Goal: Task Accomplishment & Management: Use online tool/utility

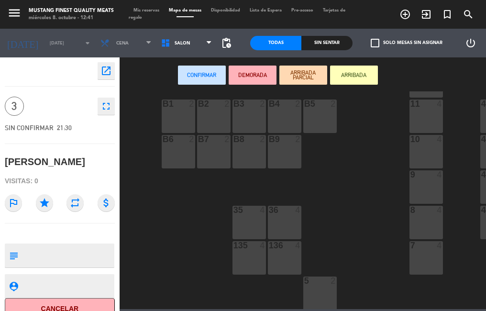
scroll to position [222, 0]
click at [427, 144] on div "10 4" at bounding box center [427, 152] width 34 height 34
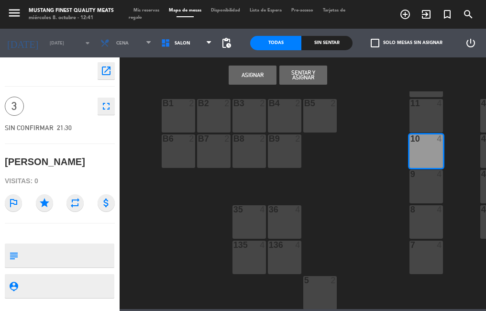
click at [253, 76] on button "Asignar" at bounding box center [253, 75] width 48 height 19
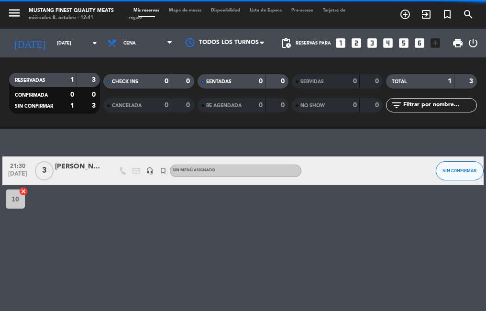
click at [187, 11] on span "Mapa de mesas" at bounding box center [185, 10] width 42 height 4
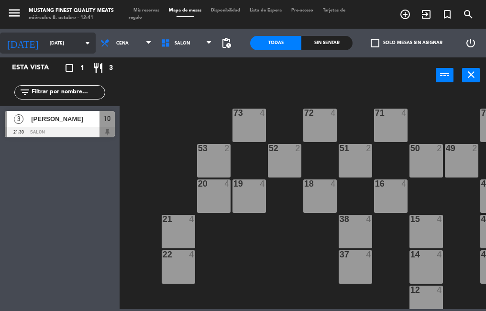
click at [55, 41] on input "[DATE]" at bounding box center [76, 43] width 62 height 15
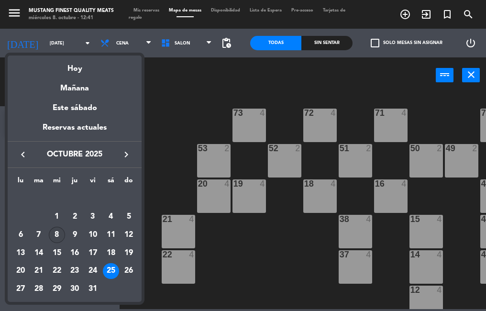
click at [58, 234] on div "8" at bounding box center [57, 235] width 16 height 16
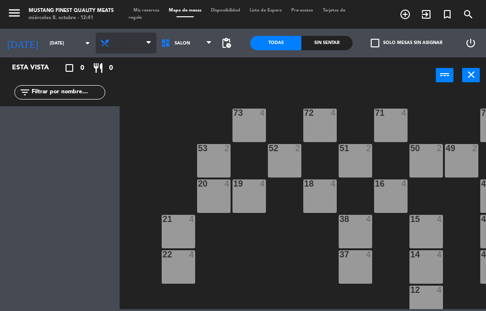
click at [128, 47] on span "Cena" at bounding box center [126, 43] width 61 height 21
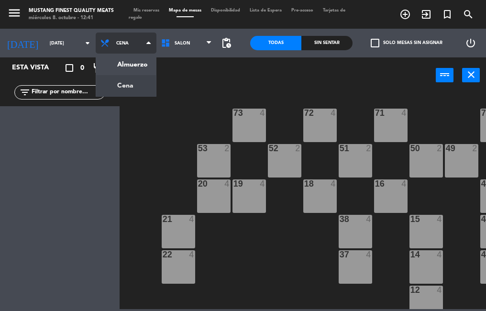
click at [133, 66] on ng-component "menu Mustang Finest Quality Meats [DATE] 8. octubre - 12:41 Mis reservas Mapa d…" at bounding box center [243, 154] width 486 height 309
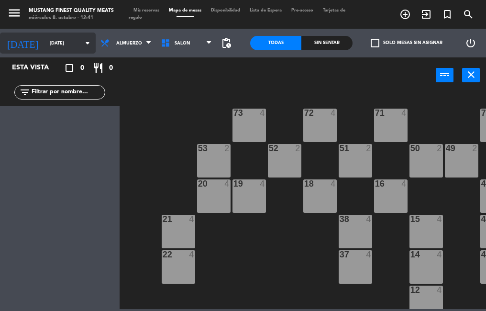
click at [51, 43] on input "[DATE]" at bounding box center [76, 43] width 62 height 15
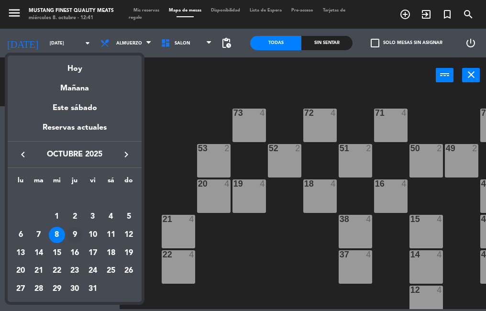
click at [75, 235] on div "9" at bounding box center [75, 235] width 16 height 16
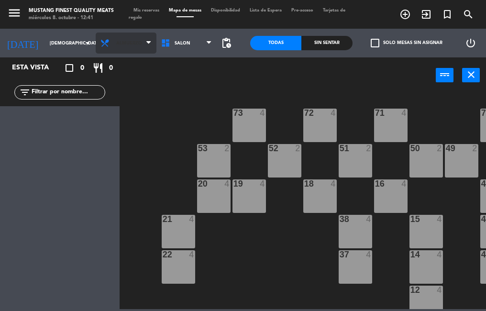
click at [126, 45] on span "Almuerzo" at bounding box center [129, 43] width 26 height 5
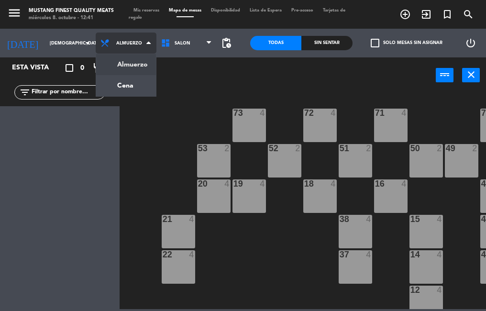
click at [125, 67] on ng-component "menu Mustang Finest Quality Meats [DATE] 8. octubre - 12:41 Mis reservas Mapa d…" at bounding box center [243, 154] width 486 height 309
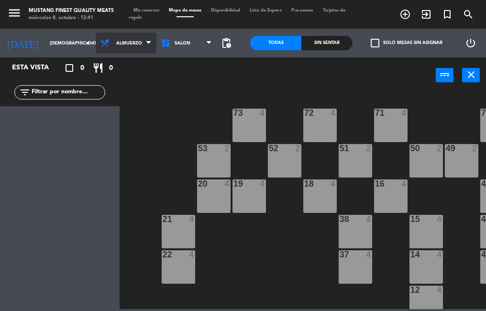
click at [129, 45] on span "Almuerzo" at bounding box center [129, 43] width 26 height 5
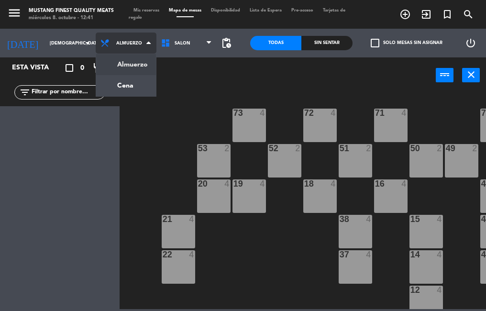
click at [120, 88] on ng-component "menu Mustang Finest Quality Meats [DATE] 8. octubre - 12:41 Mis reservas Mapa d…" at bounding box center [243, 154] width 486 height 309
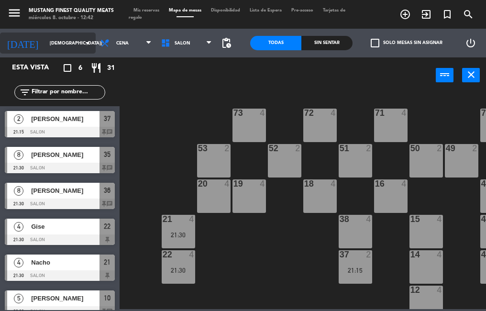
click at [49, 40] on input "[DEMOGRAPHIC_DATA][DATE]" at bounding box center [76, 43] width 62 height 15
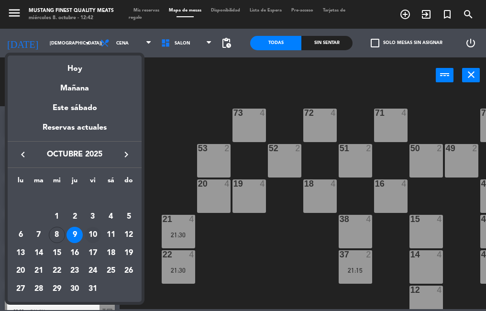
click at [92, 231] on div "10" at bounding box center [93, 235] width 16 height 16
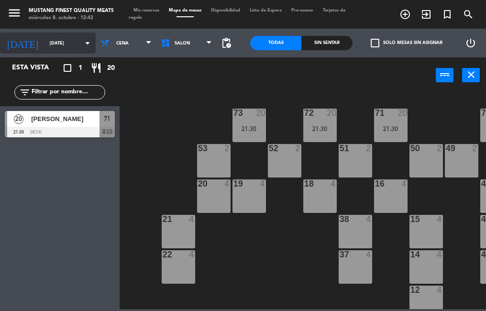
click at [57, 43] on input "[DATE]" at bounding box center [76, 43] width 62 height 15
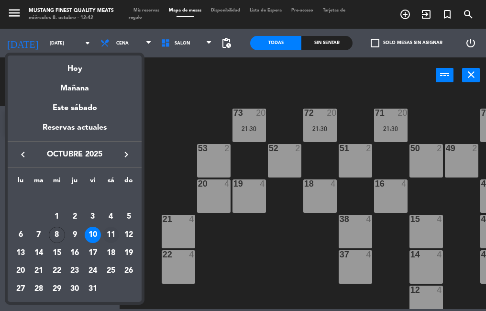
click at [108, 237] on div "11" at bounding box center [111, 235] width 16 height 16
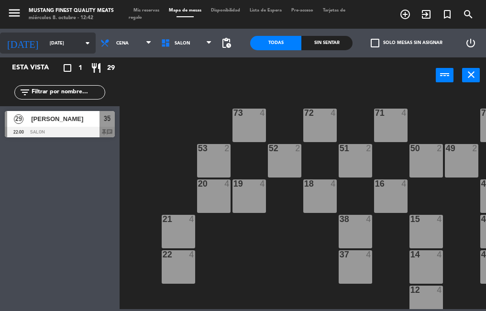
click at [64, 36] on input "[DATE]" at bounding box center [76, 43] width 62 height 15
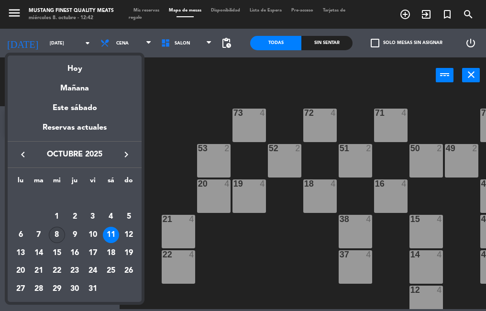
click at [57, 235] on div "8" at bounding box center [57, 235] width 16 height 16
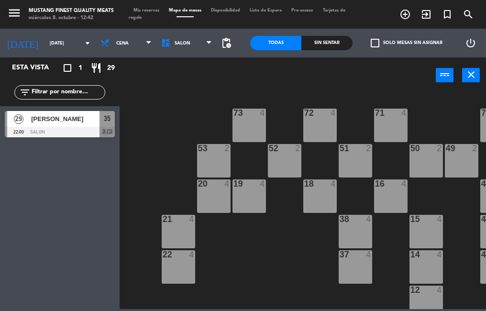
type input "[DATE]"
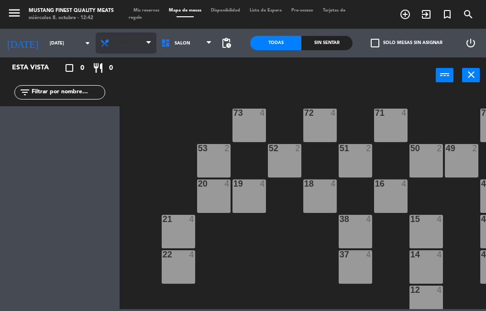
click at [128, 45] on span "Cena" at bounding box center [126, 43] width 61 height 21
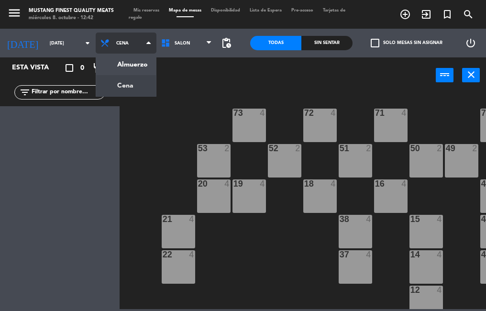
click at [129, 67] on ng-component "menu Mustang Finest Quality Meats [DATE] 8. octubre - 12:42 Mis reservas Mapa d…" at bounding box center [243, 154] width 486 height 309
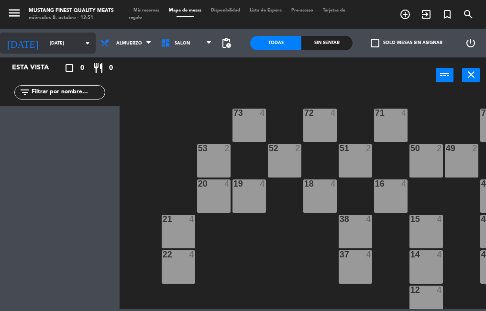
click at [45, 40] on input "[DATE]" at bounding box center [76, 43] width 62 height 15
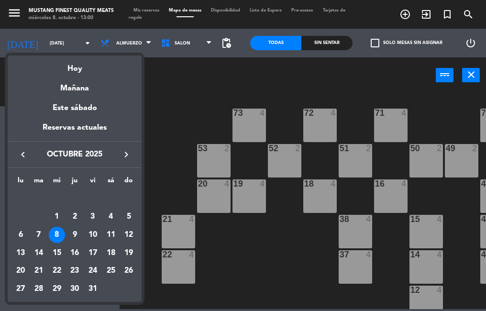
click at [232, 276] on div at bounding box center [243, 155] width 486 height 311
